Goal: Task Accomplishment & Management: Use online tool/utility

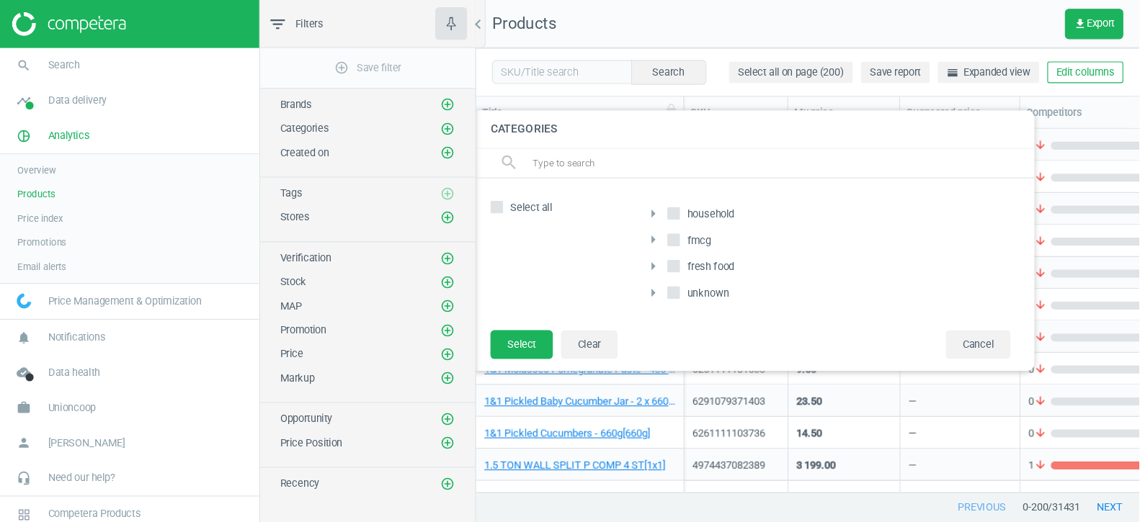
scroll to position [327, 597]
drag, startPoint x: 677, startPoint y: 191, endPoint x: 619, endPoint y: 190, distance: 58.4
click at [619, 190] on div "arrow_right household arrow_right fmcg arrow_right fresh food arrow_right unkno…" at bounding box center [740, 228] width 353 height 107
copy span "household"
click at [662, 308] on footer "Select Clear Cancel" at bounding box center [679, 315] width 504 height 37
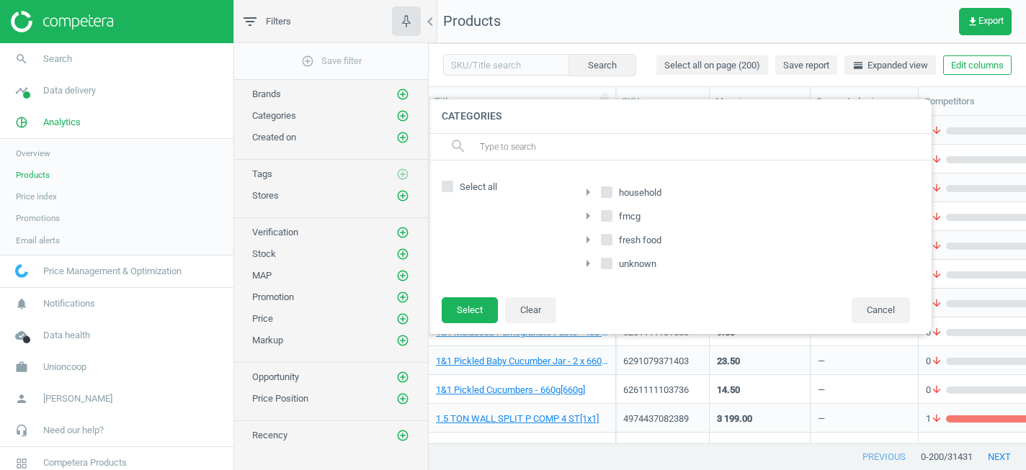
click at [589, 194] on icon "arrow_right" at bounding box center [587, 192] width 17 height 17
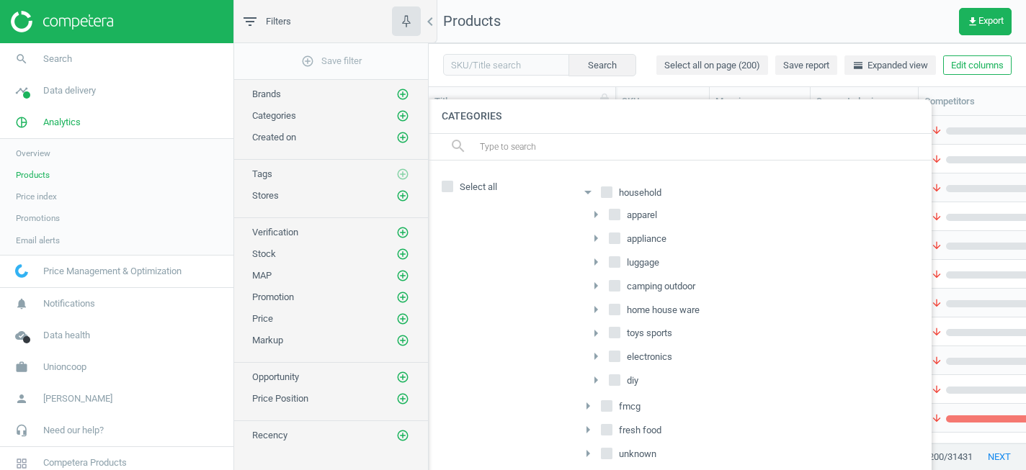
click at [589, 194] on icon "arrow_drop_down" at bounding box center [587, 192] width 17 height 17
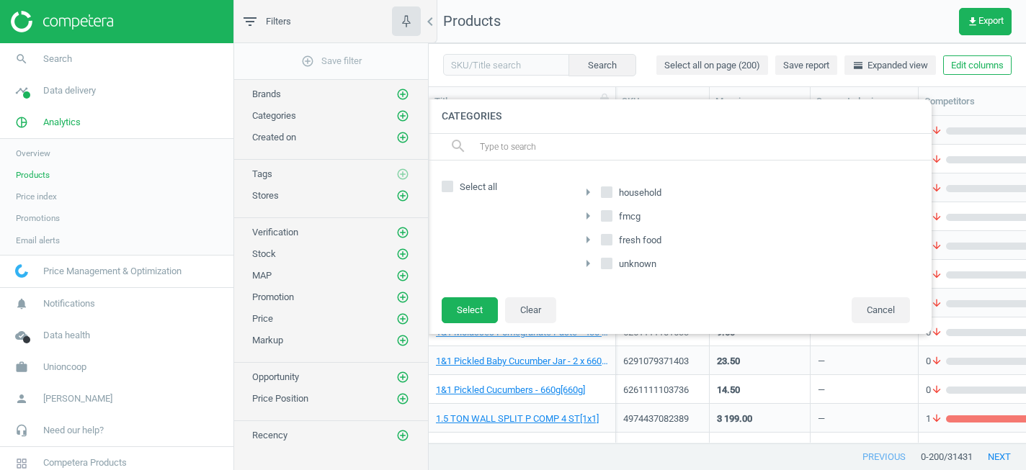
click at [589, 216] on icon "arrow_right" at bounding box center [587, 215] width 17 height 17
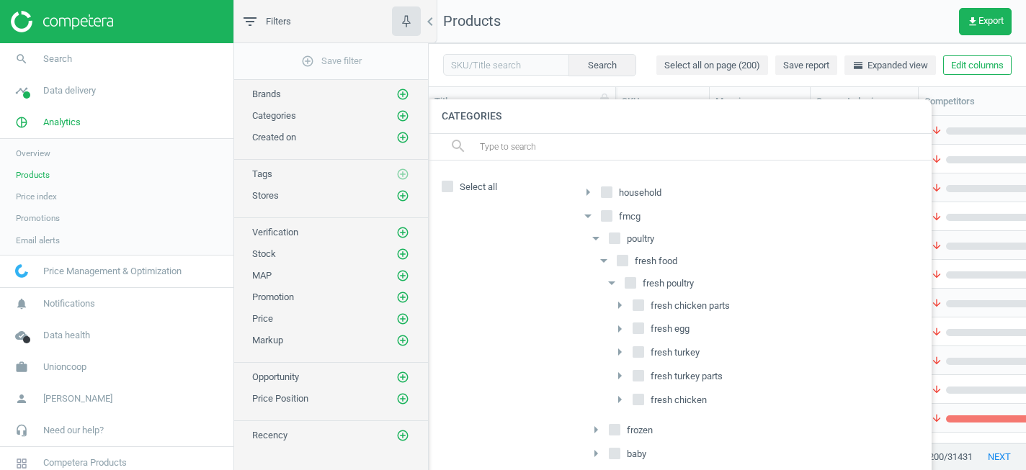
click at [590, 215] on icon "arrow_drop_down" at bounding box center [587, 215] width 17 height 17
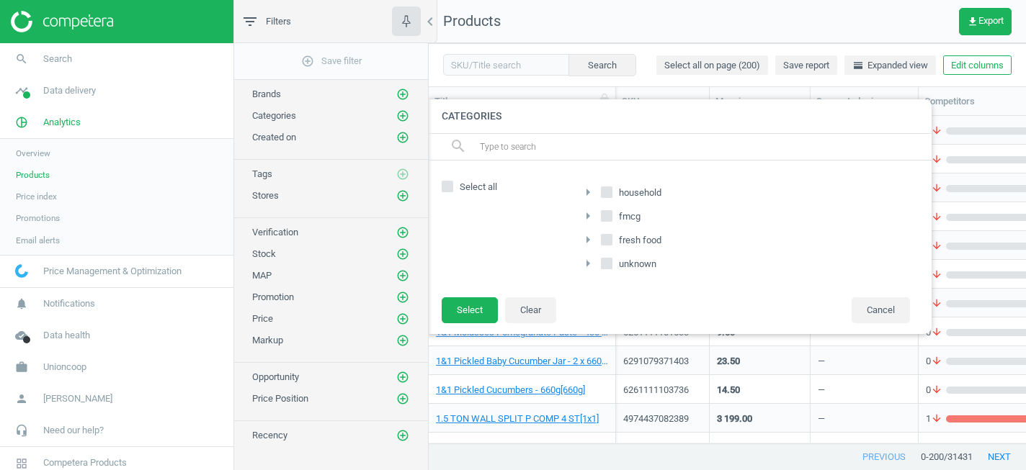
click at [590, 215] on icon "arrow_right" at bounding box center [587, 215] width 17 height 17
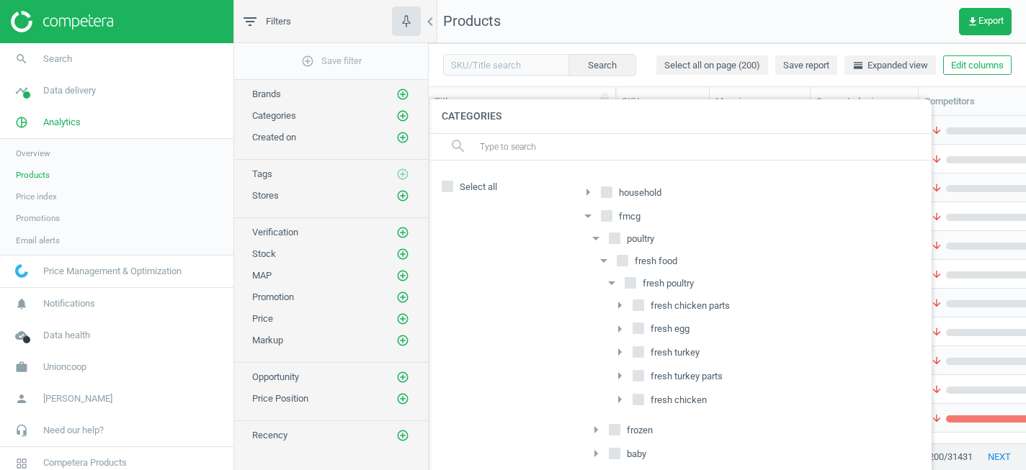
click at [590, 215] on icon "arrow_drop_down" at bounding box center [587, 215] width 17 height 17
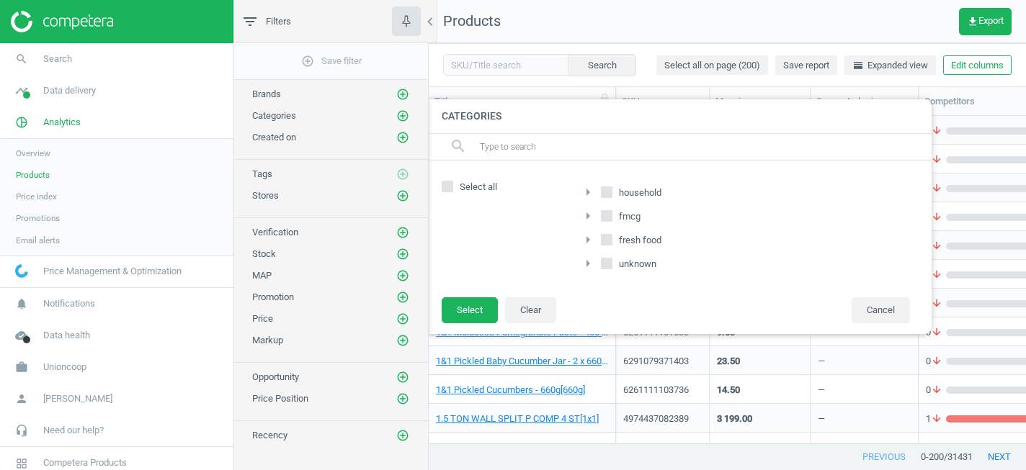
click at [952, 456] on div at bounding box center [942, 235] width 1026 height 470
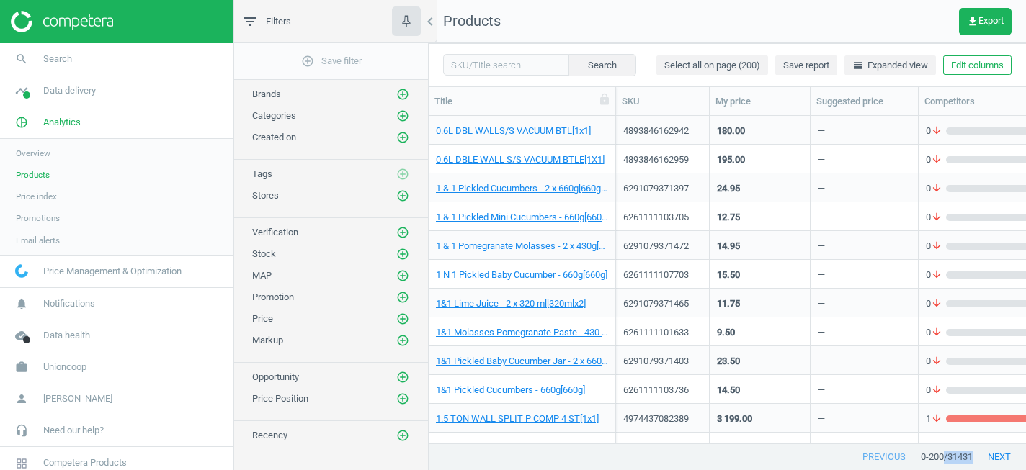
click at [952, 456] on span "/ 31431" at bounding box center [958, 457] width 29 height 13
click at [958, 462] on span "/ 31431" at bounding box center [958, 457] width 29 height 13
drag, startPoint x: 944, startPoint y: 456, endPoint x: 985, endPoint y: 456, distance: 40.3
click at [985, 456] on div "previous 0 - 200 / 31431 next" at bounding box center [727, 457] width 597 height 26
copy span "31431"
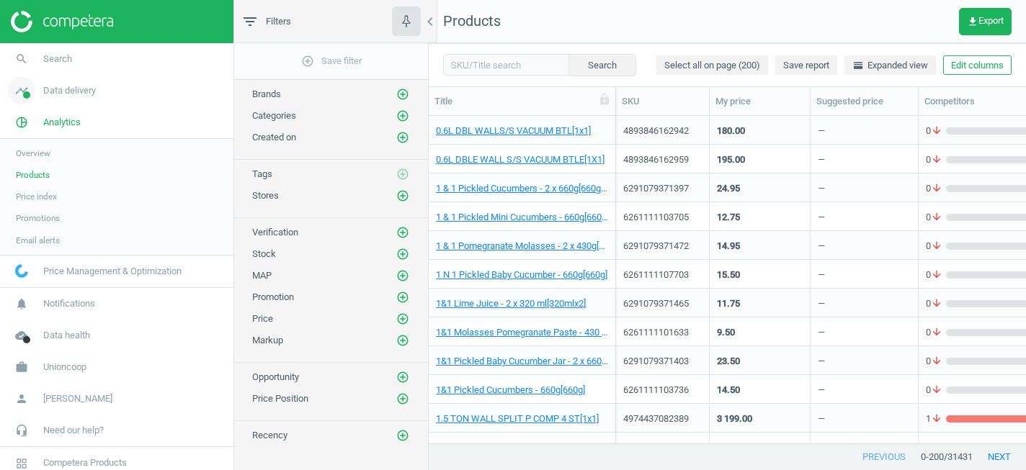
click at [64, 88] on span "Data delivery" at bounding box center [69, 90] width 53 height 13
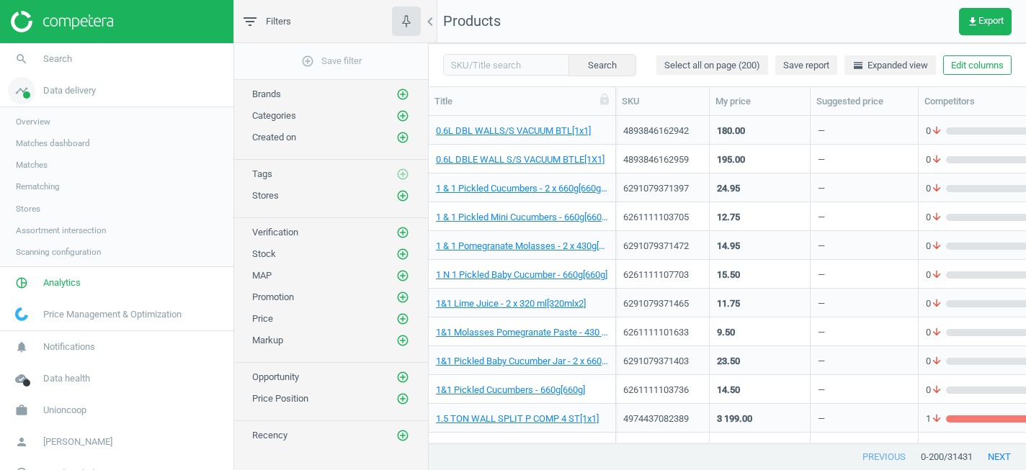
click at [53, 91] on span "Data delivery" at bounding box center [69, 90] width 53 height 13
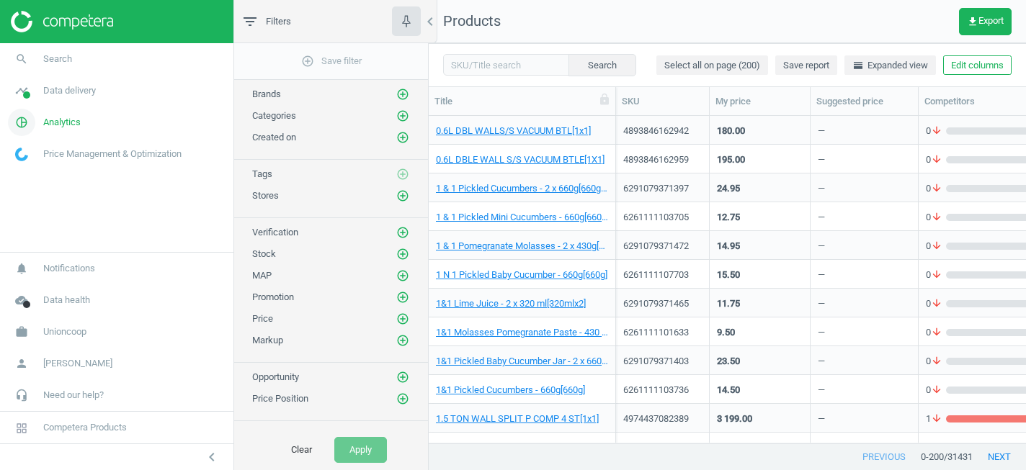
click at [50, 128] on span "Analytics" at bounding box center [61, 122] width 37 height 13
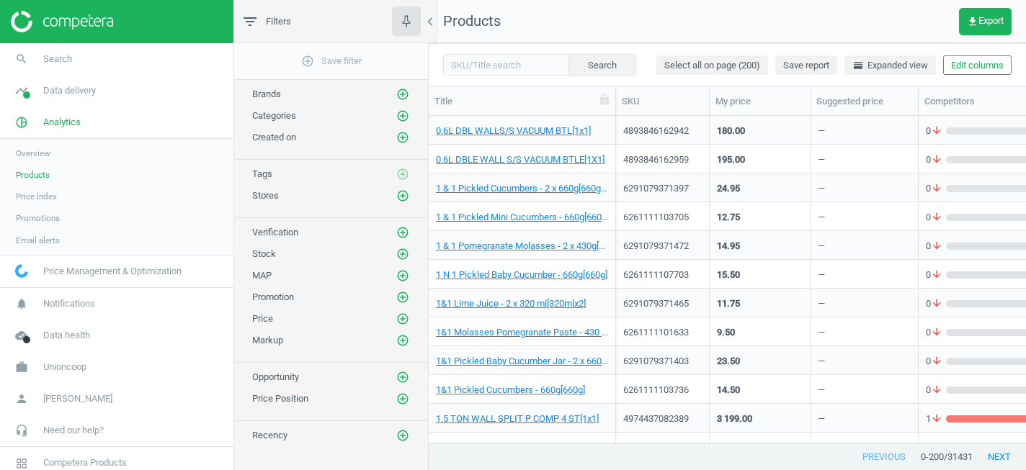
click at [36, 179] on span "Products" at bounding box center [33, 175] width 34 height 12
click at [403, 398] on icon "add_circle_outline" at bounding box center [402, 399] width 13 height 13
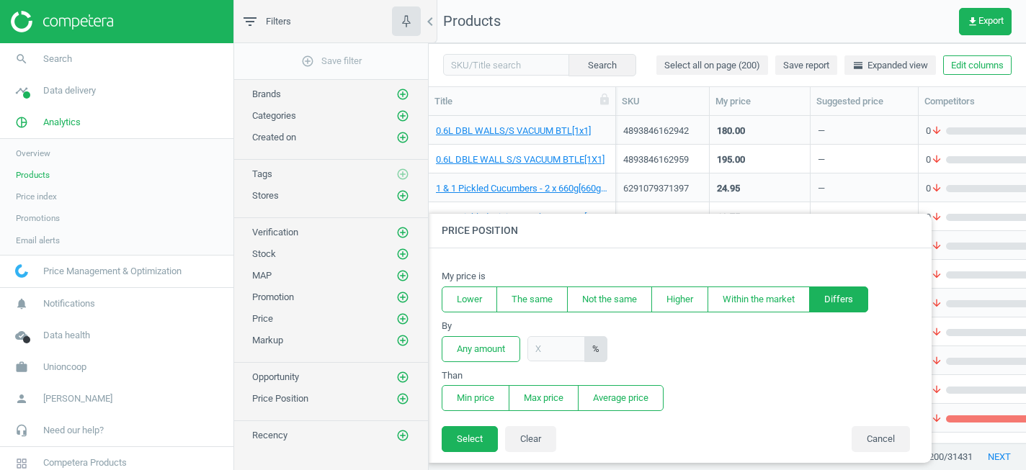
click at [844, 302] on button "Differs" at bounding box center [838, 300] width 59 height 26
click at [573, 345] on input "text" at bounding box center [556, 348] width 58 height 25
type input "30"
click at [638, 408] on button "Average price" at bounding box center [621, 398] width 86 height 26
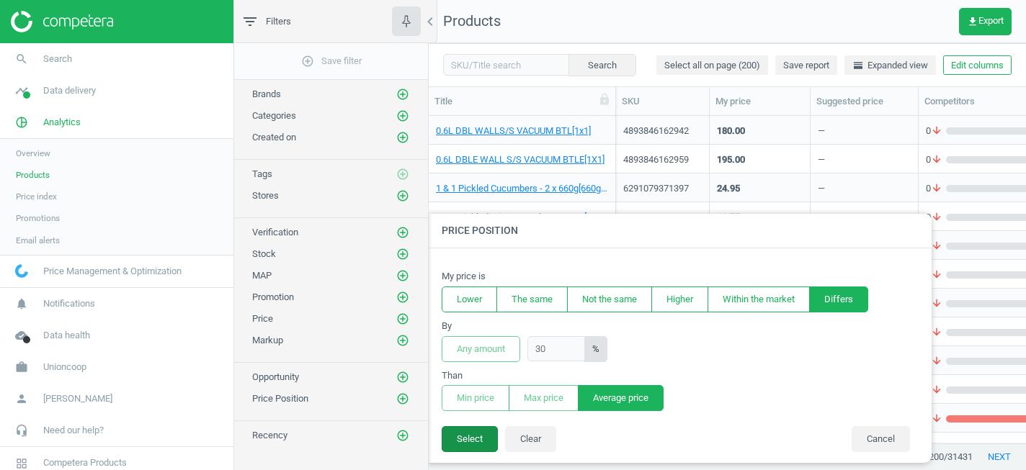
click at [480, 443] on button "Select" at bounding box center [470, 439] width 56 height 26
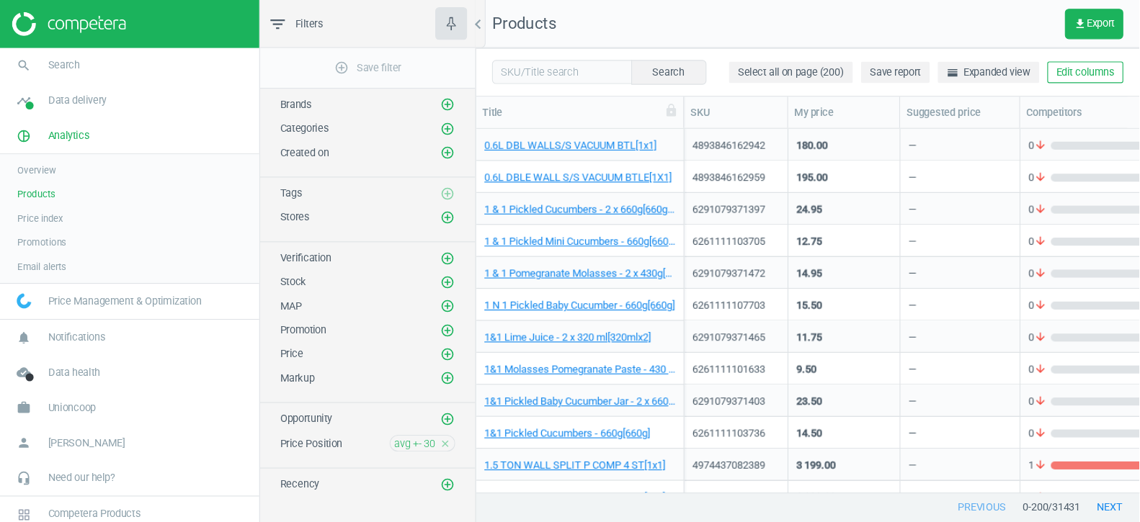
scroll to position [0, 0]
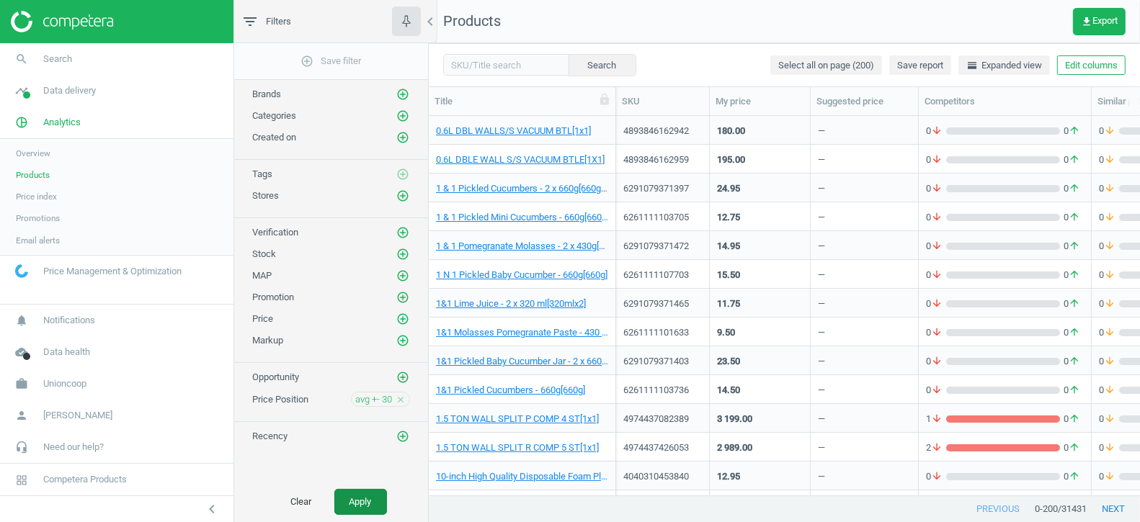
click at [368, 470] on button "Apply" at bounding box center [360, 502] width 53 height 26
